Goal: Information Seeking & Learning: Learn about a topic

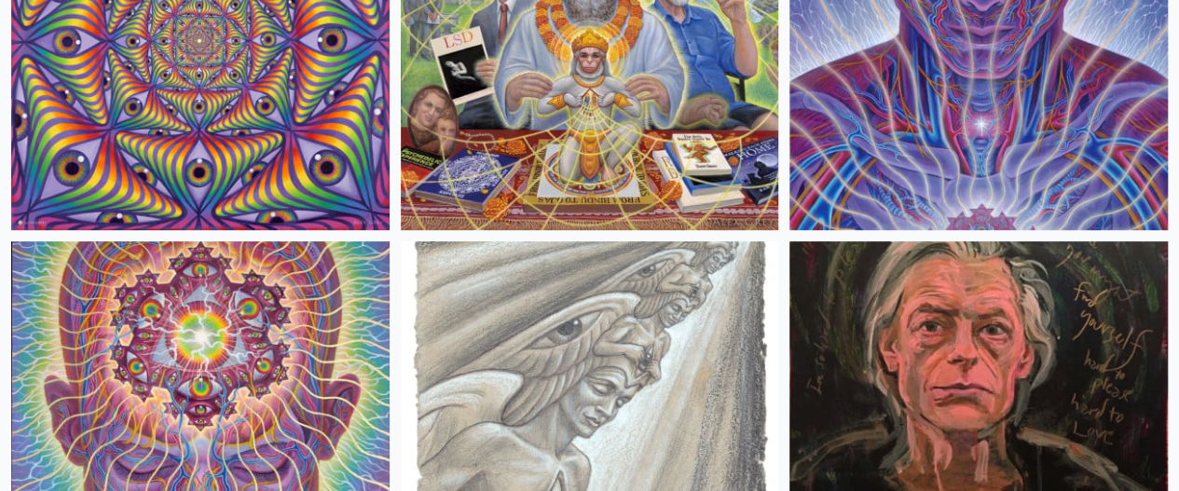
scroll to position [3864, 0]
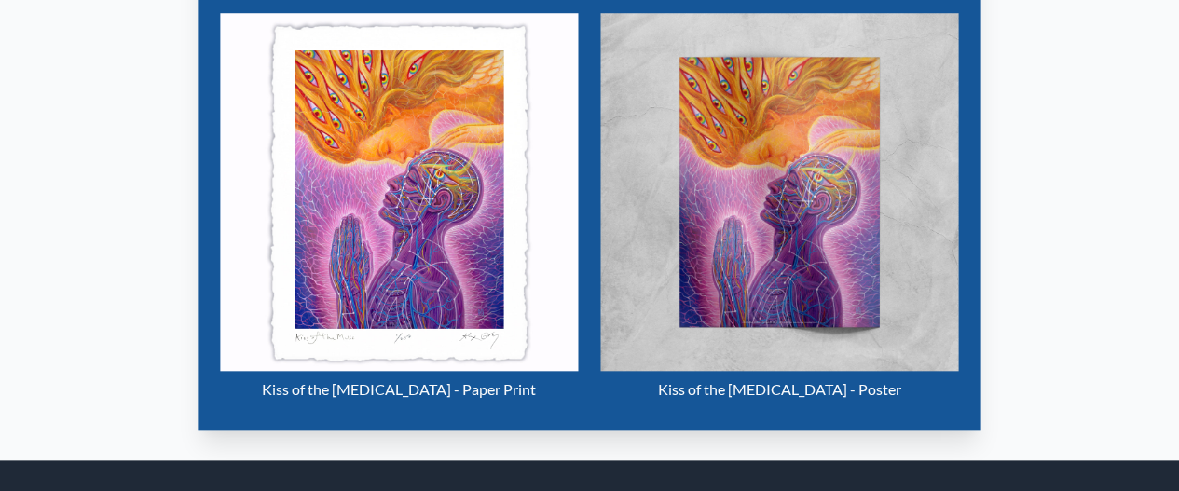
scroll to position [806, 0]
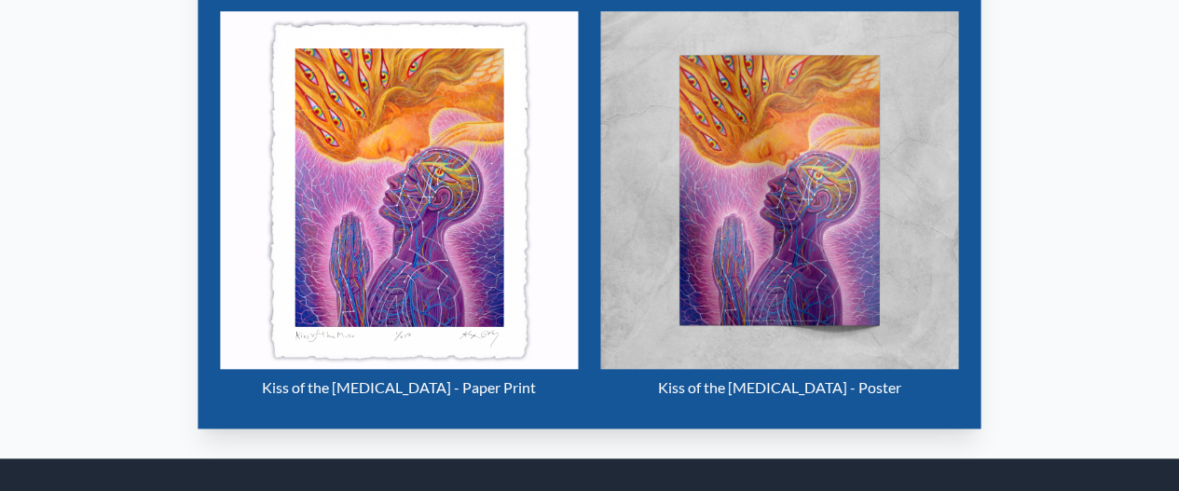
click at [833, 200] on img "5 / 33" at bounding box center [779, 190] width 358 height 358
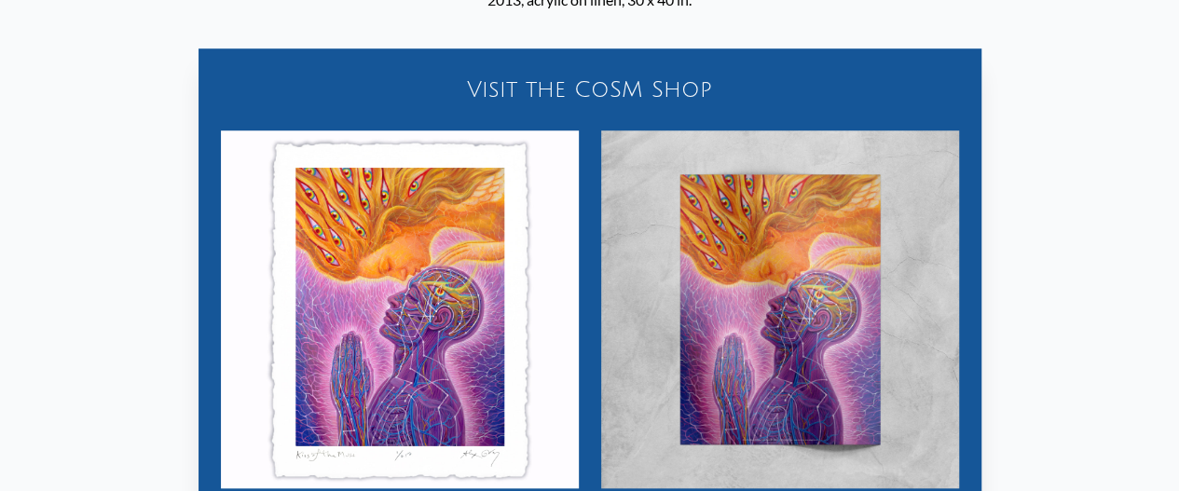
scroll to position [692, 0]
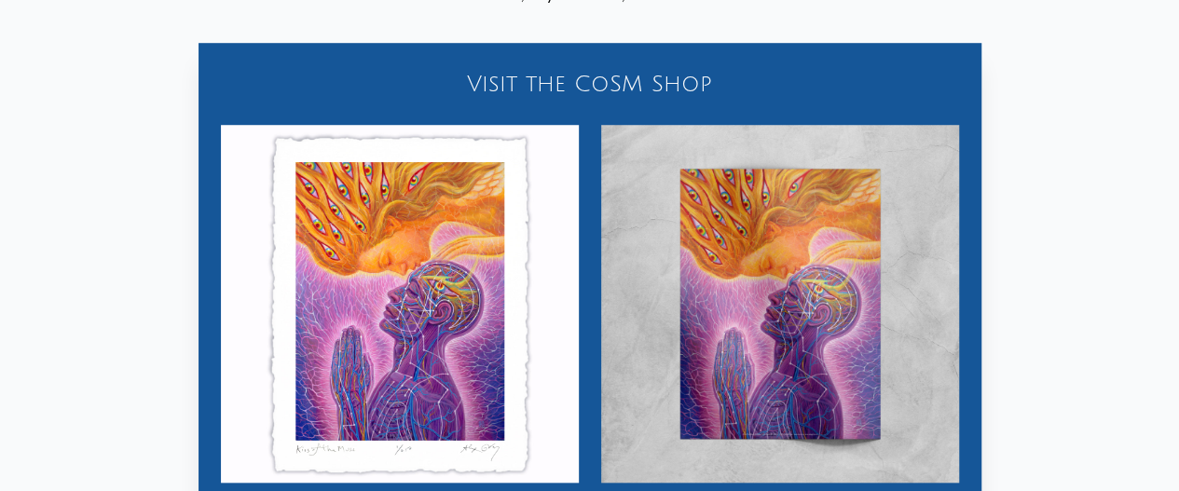
click at [802, 328] on img "5 / 33" at bounding box center [780, 304] width 358 height 358
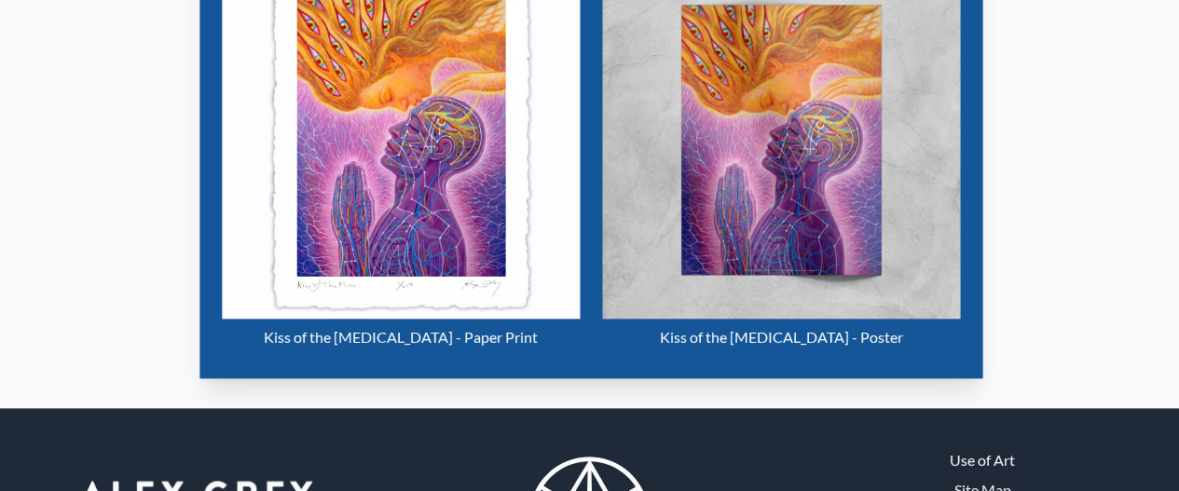
scroll to position [856, 0]
click at [863, 205] on img "5 / 33" at bounding box center [781, 140] width 358 height 358
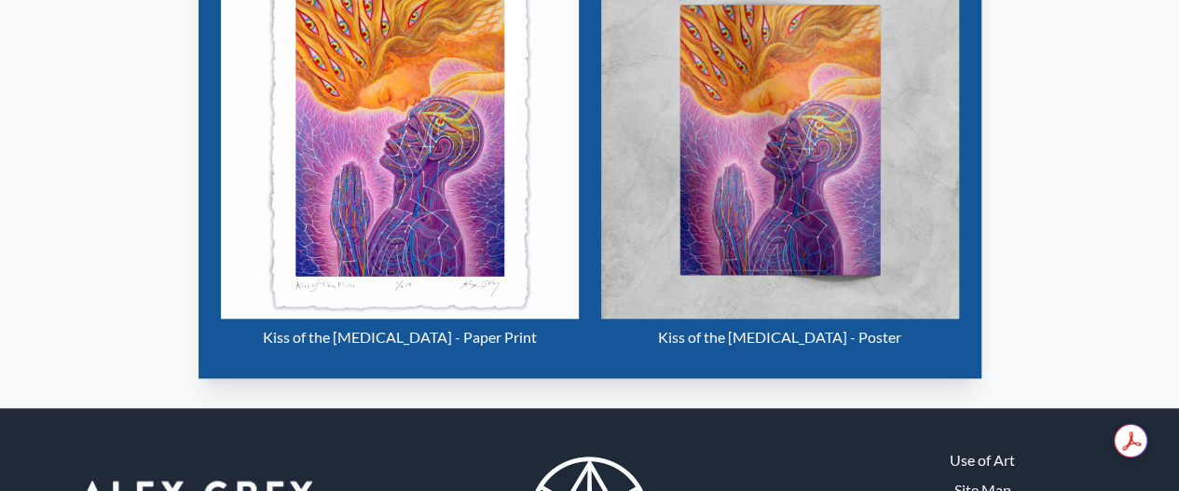
click at [852, 155] on img "5 / 33" at bounding box center [780, 140] width 358 height 358
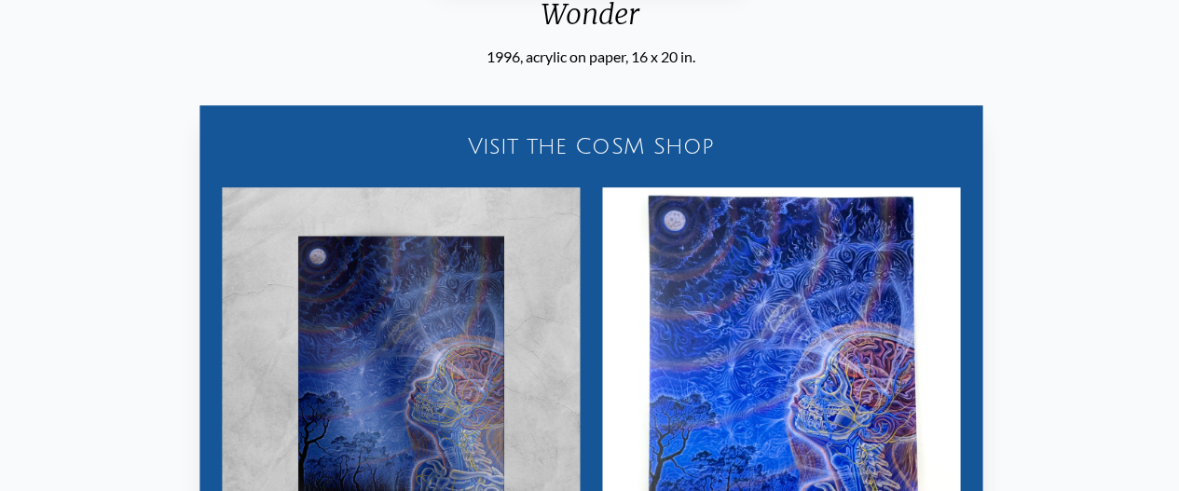
scroll to position [630, 0]
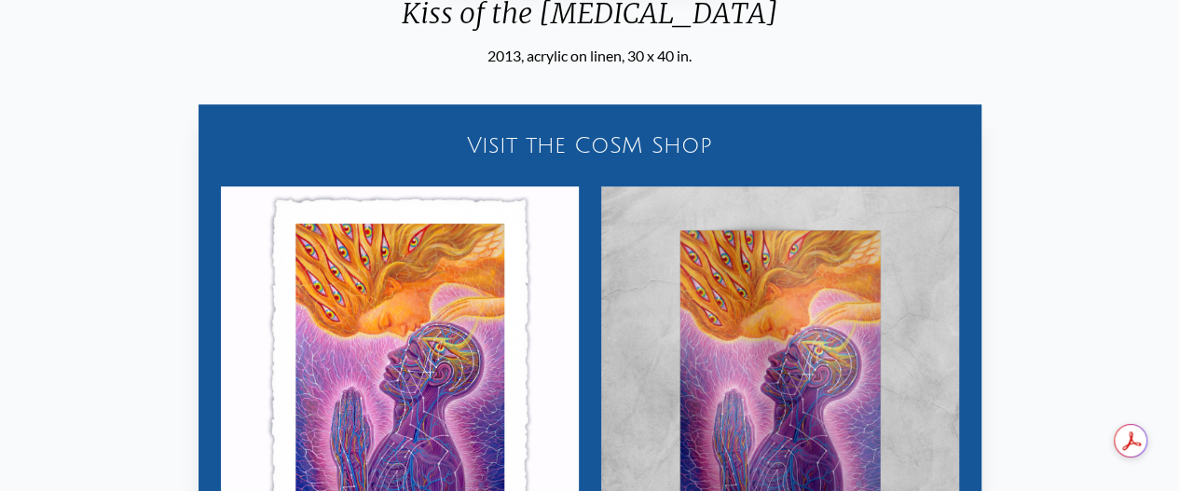
click at [643, 63] on div "2013, acrylic on linen, 30 x 40 in." at bounding box center [590, 56] width 406 height 22
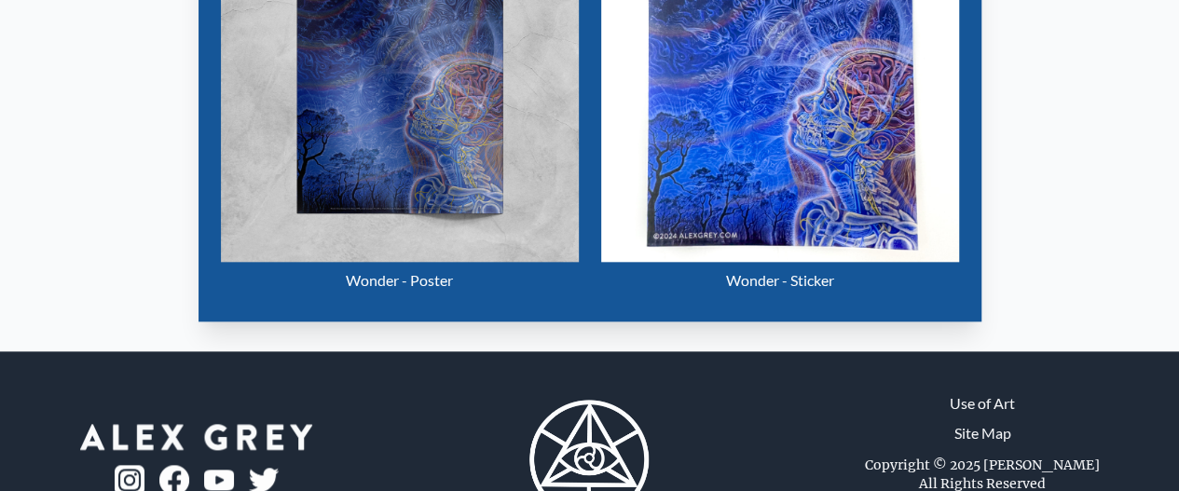
scroll to position [988, 0]
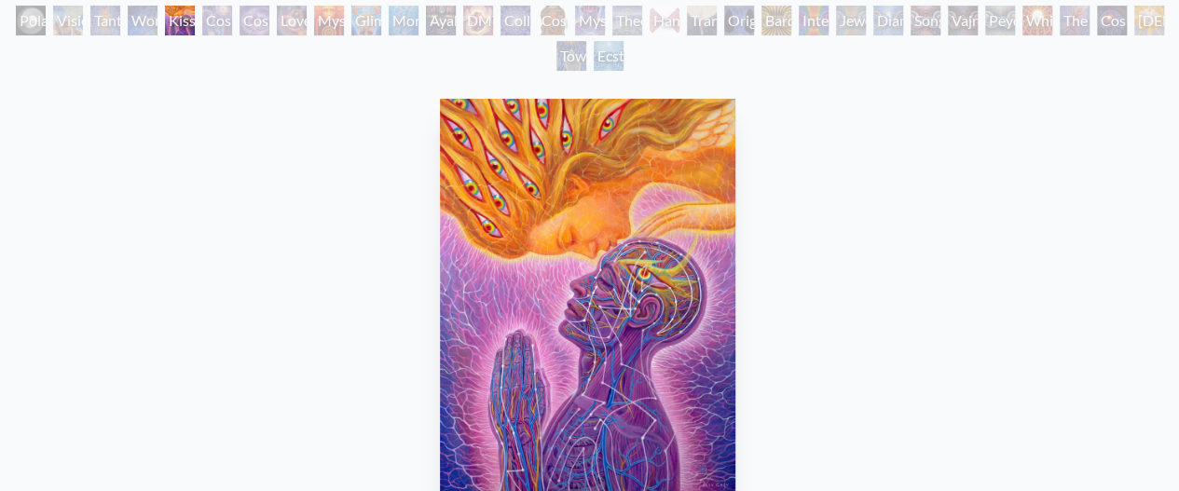
scroll to position [113, 0]
click at [629, 296] on img "5 / 33" at bounding box center [587, 296] width 295 height 393
click at [674, 345] on img "5 / 33" at bounding box center [587, 296] width 295 height 393
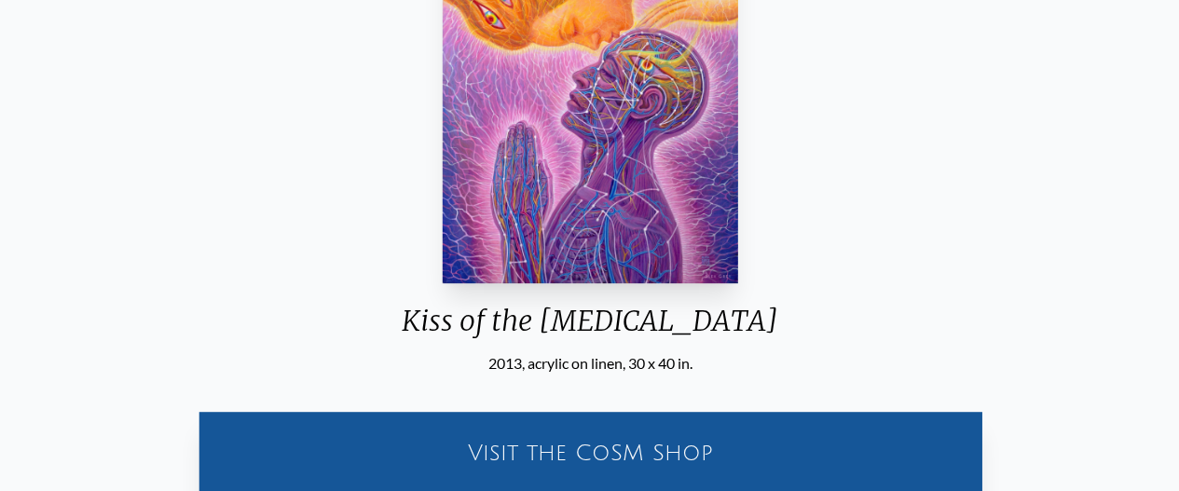
scroll to position [335, 0]
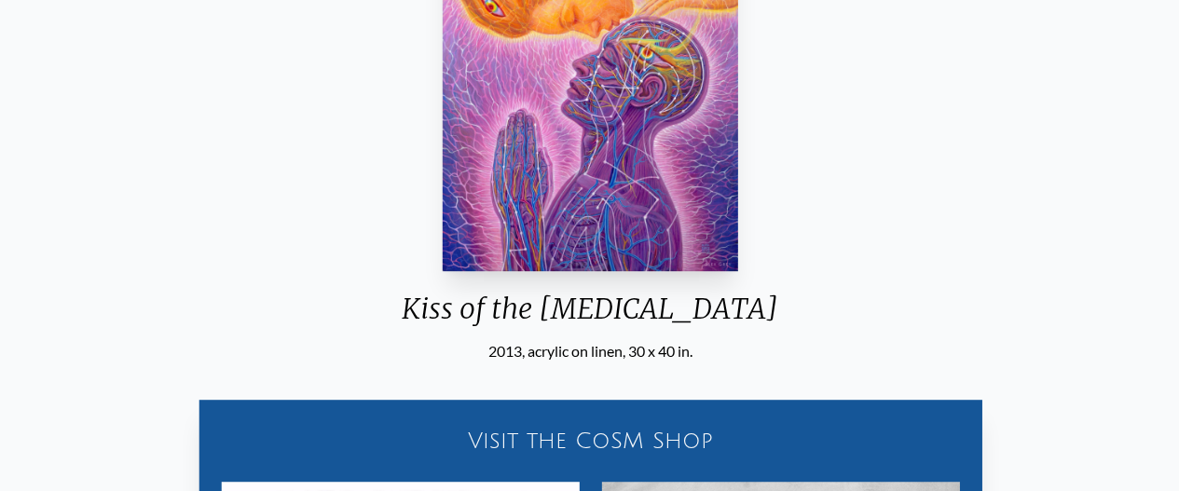
click at [640, 347] on div "2013, acrylic on linen, 30 x 40 in." at bounding box center [590, 351] width 406 height 22
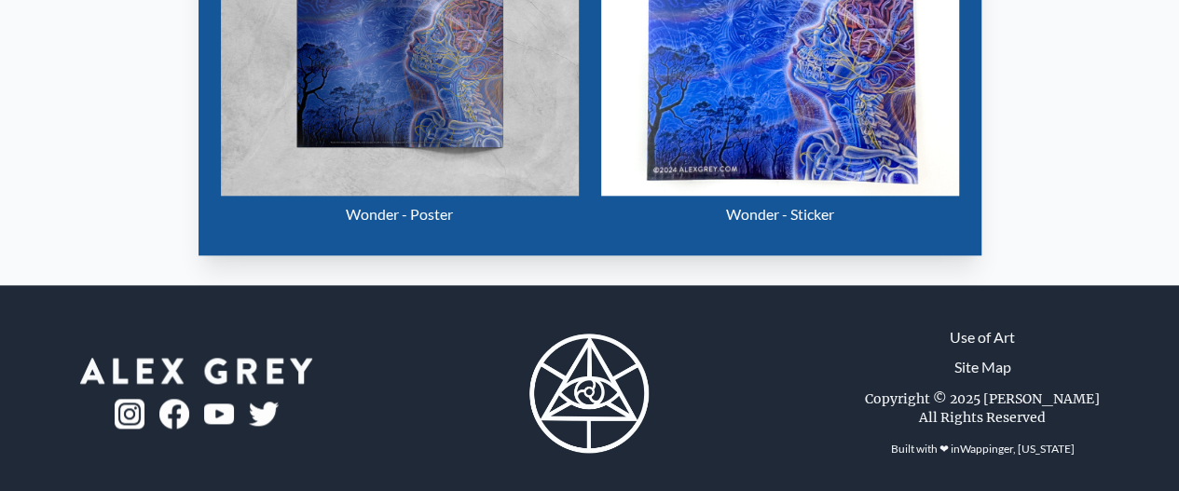
scroll to position [988, 0]
